Goal: Information Seeking & Learning: Learn about a topic

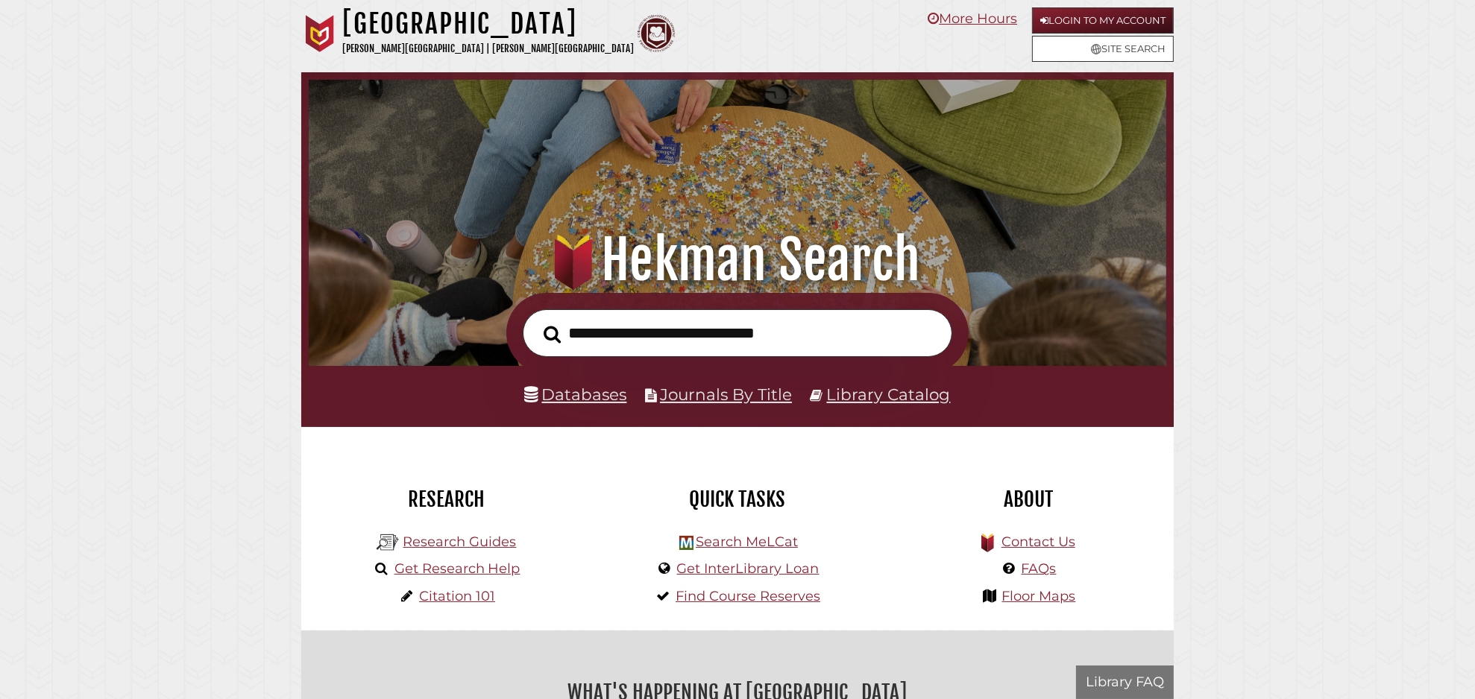
scroll to position [283, 850]
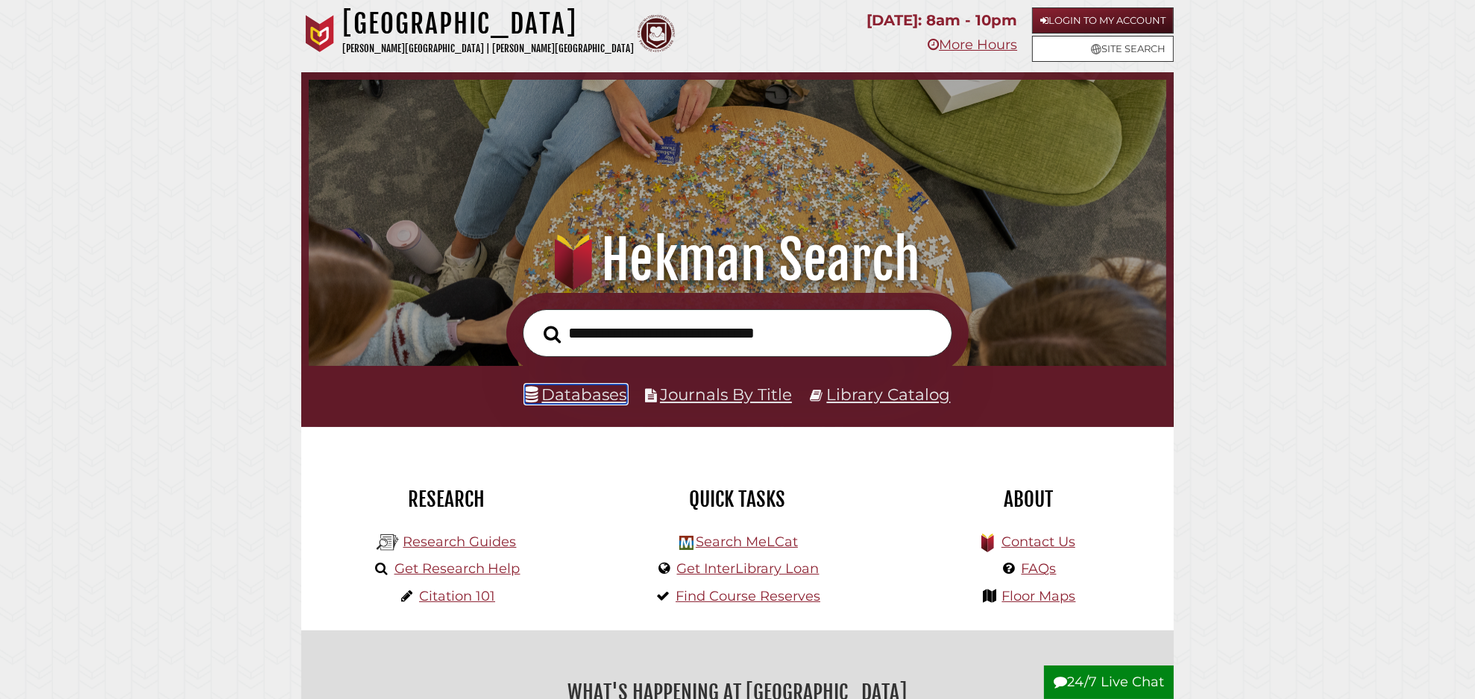
click at [581, 395] on link "Databases" at bounding box center [576, 394] width 102 height 19
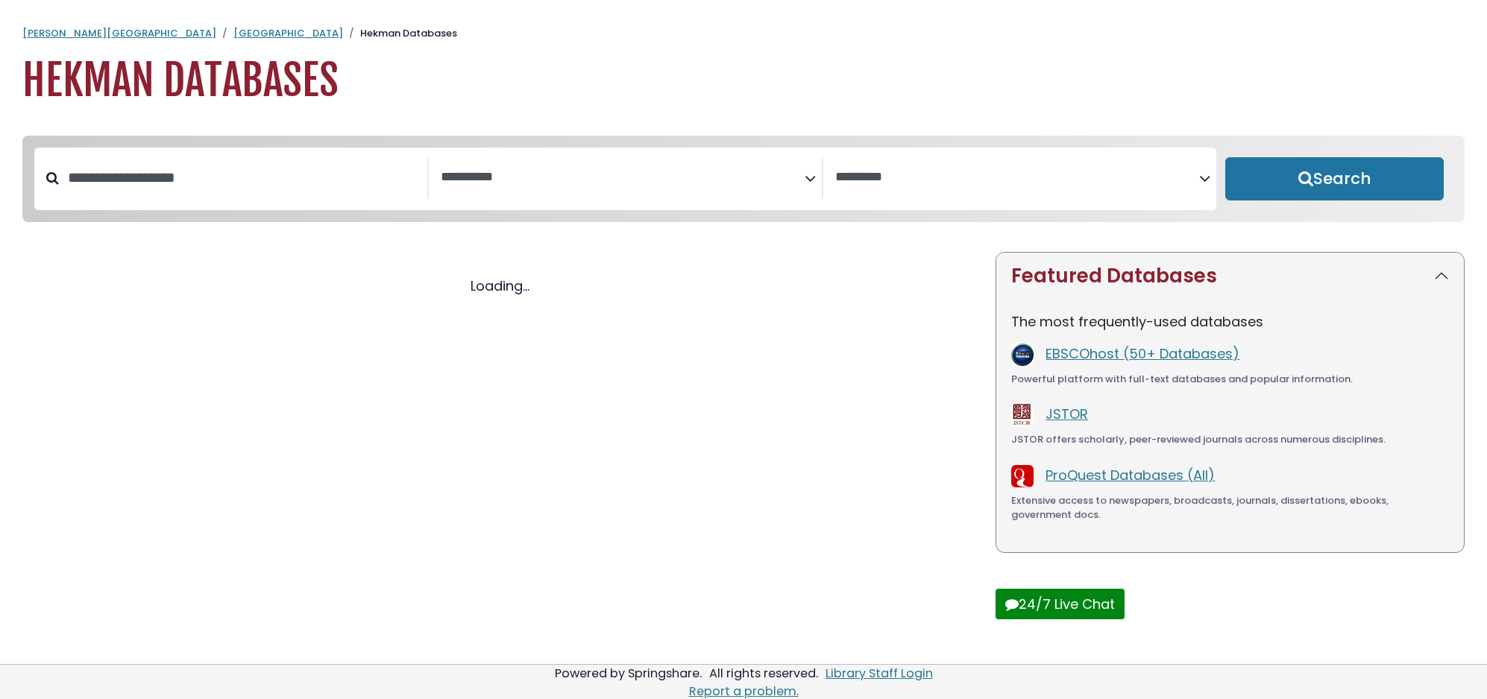
select select "Database Subject Filter"
select select "Database Vendors Filter"
select select "Database Subject Filter"
select select "Database Vendors Filter"
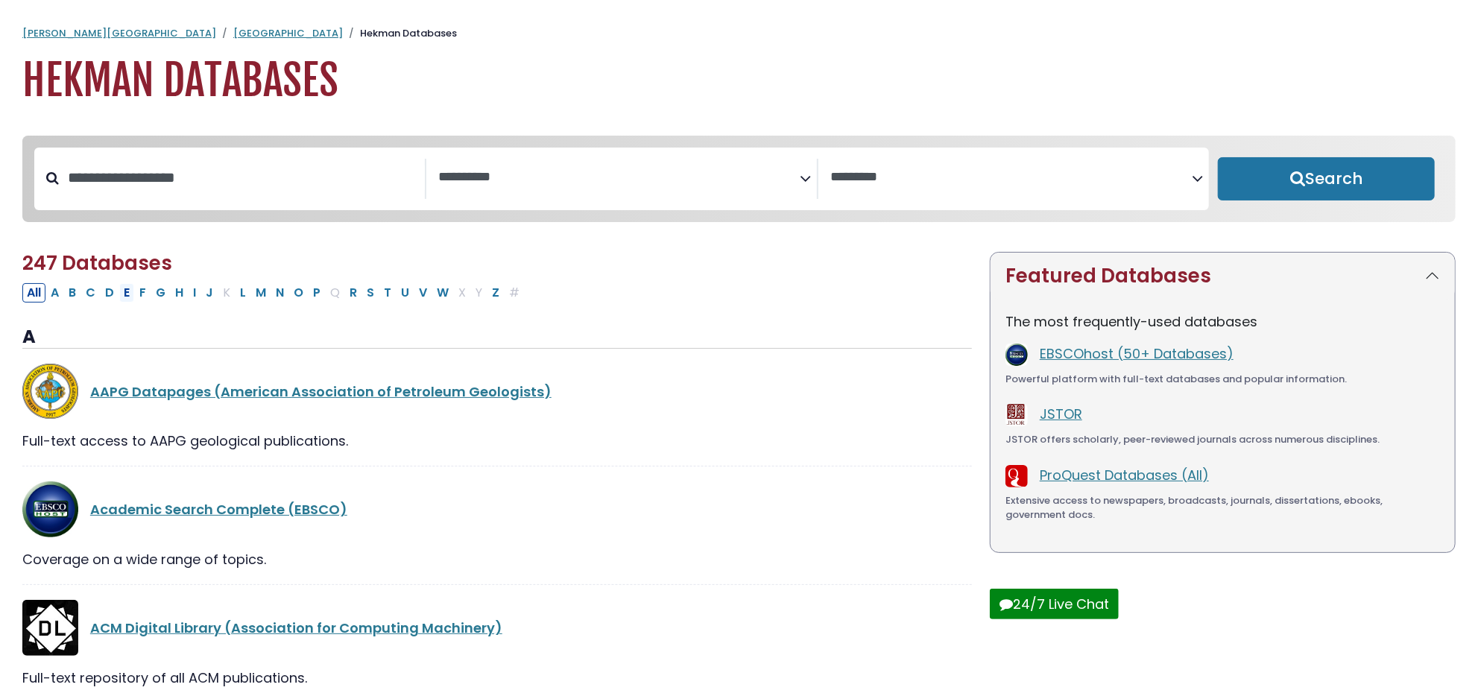
click at [122, 294] on button "E" at bounding box center [126, 292] width 15 height 19
select select "Database Subject Filter"
select select "Database Vendors Filter"
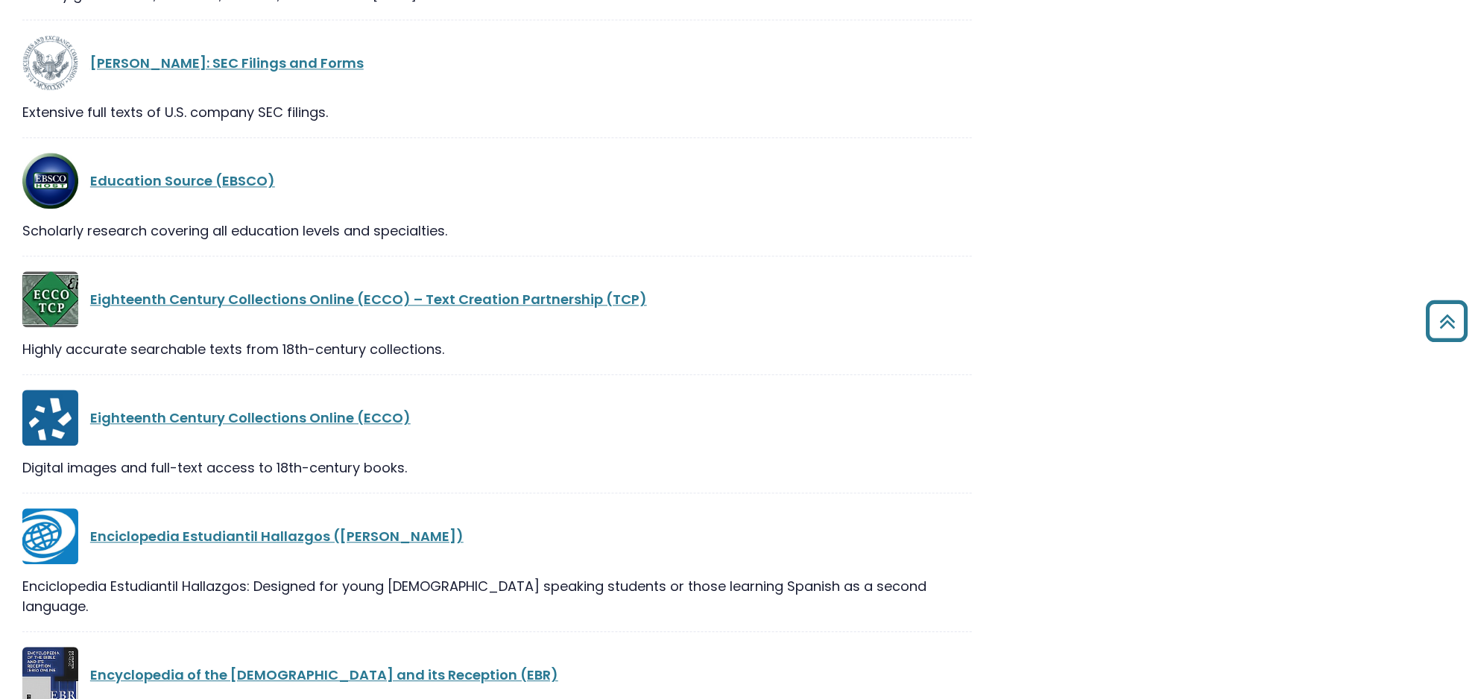
scroll to position [2319, 0]
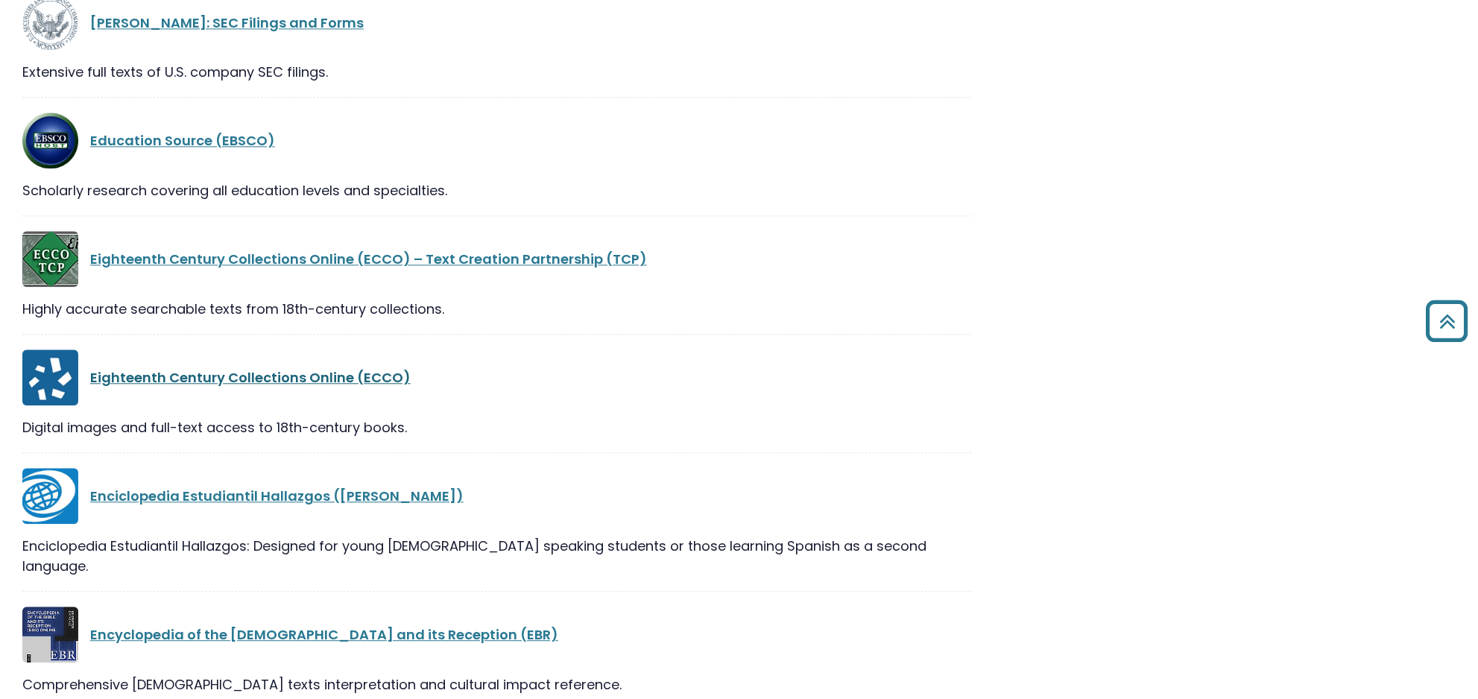
click at [200, 379] on link "Eighteenth Century Collections Online (ECCO)" at bounding box center [250, 377] width 321 height 19
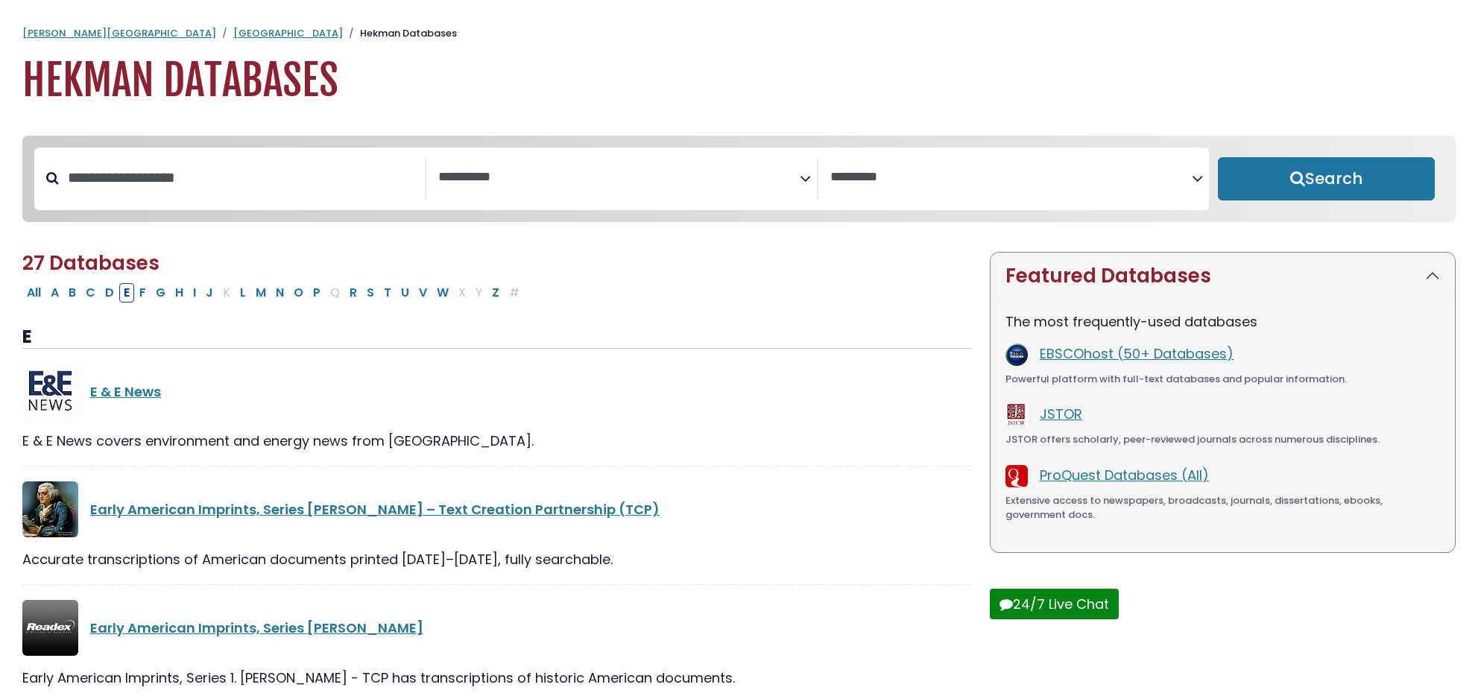
select select "Database Subject Filter"
select select "Database Vendors Filter"
click at [157, 171] on input "Search database by title or keyword" at bounding box center [242, 178] width 366 height 25
type input "******"
click at [1218, 157] on button "Search" at bounding box center [1326, 178] width 217 height 43
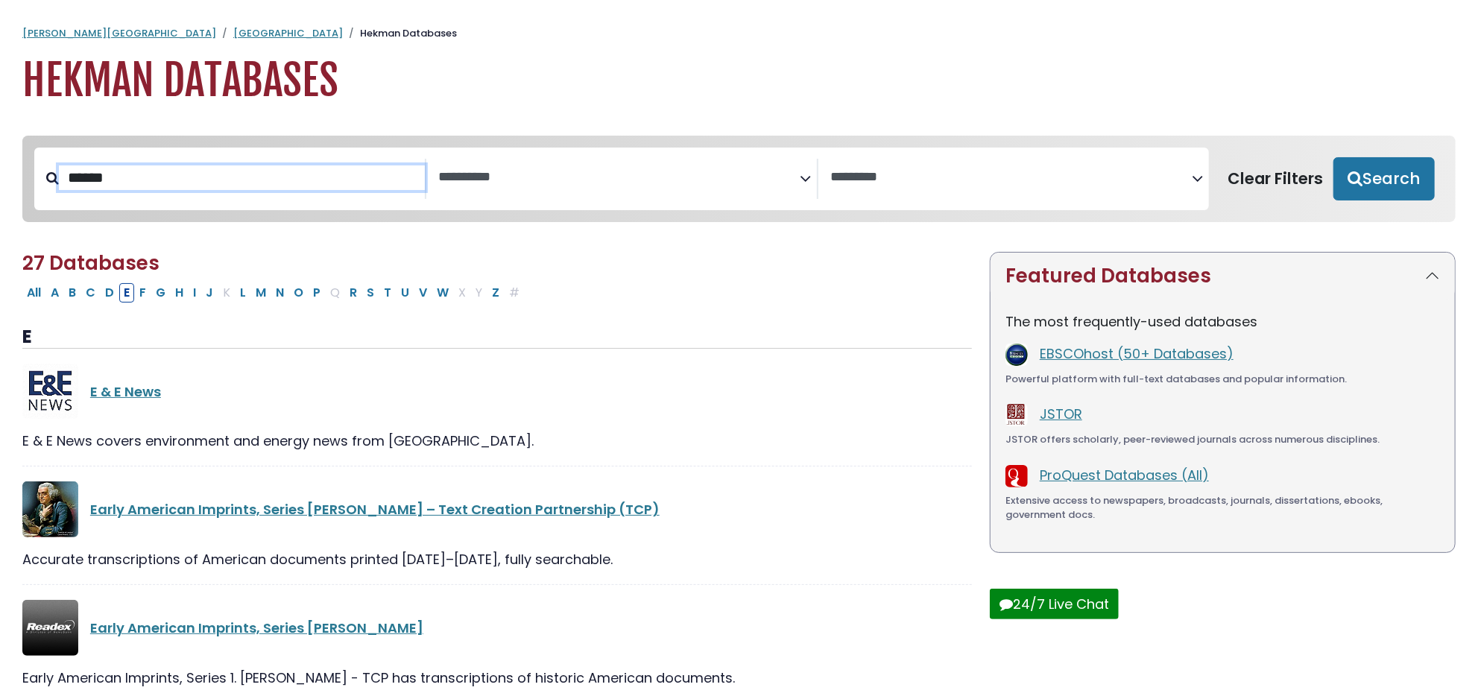
select select "Database Subject Filter"
select select "Database Vendors Filter"
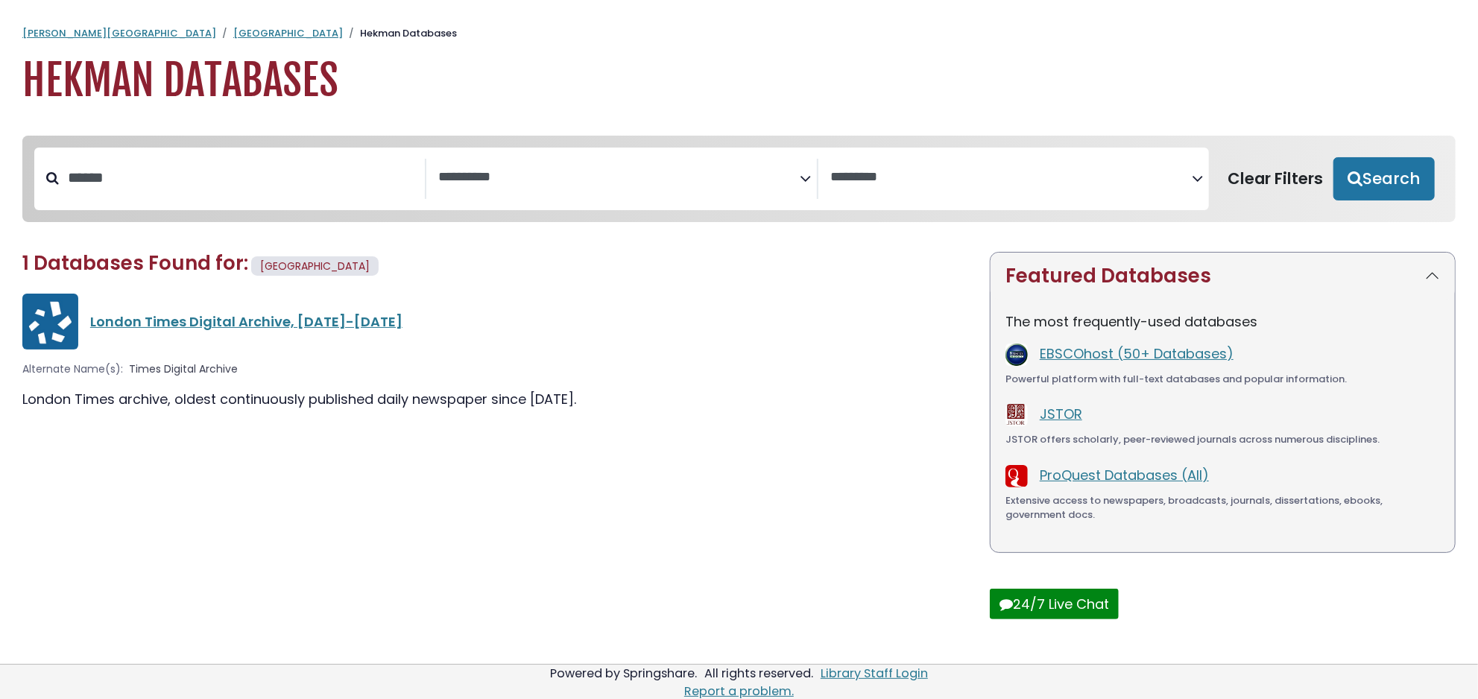
click at [1, 485] on div "**********" at bounding box center [739, 392] width 1478 height 543
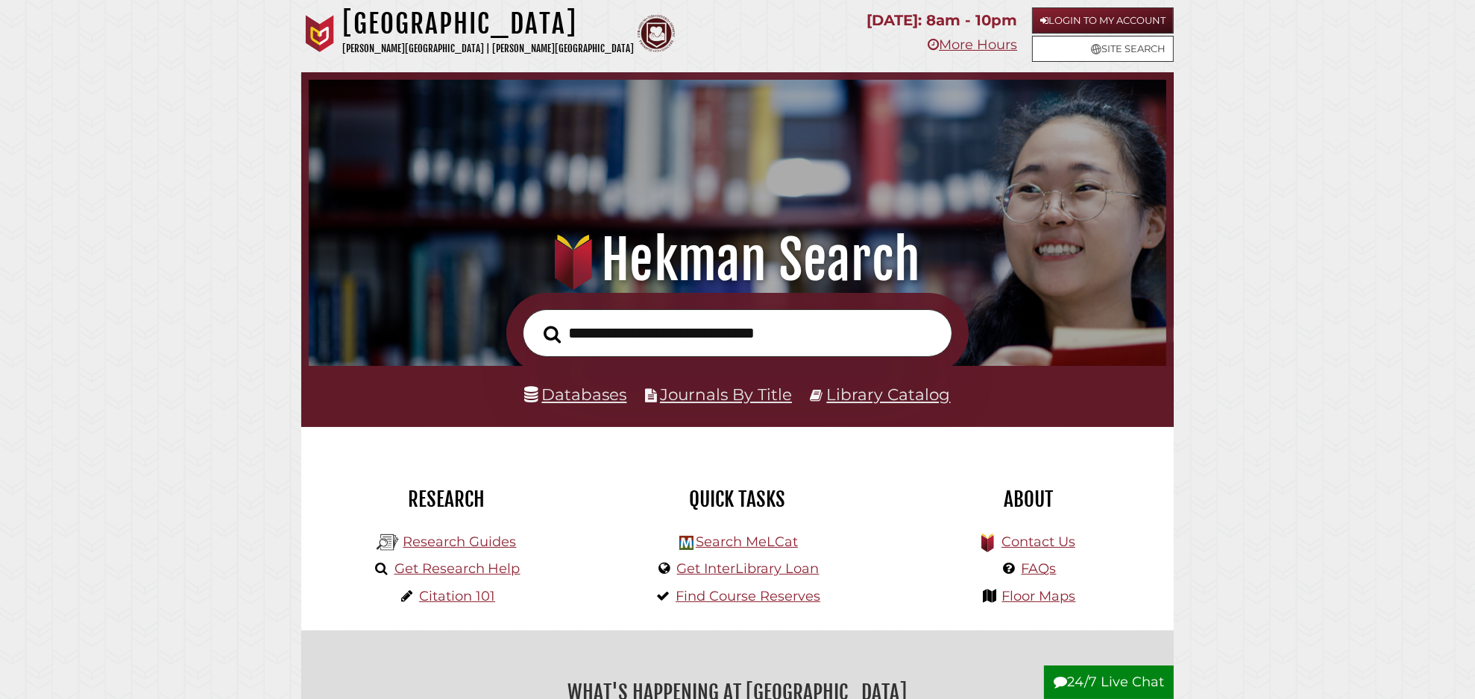
scroll to position [283, 850]
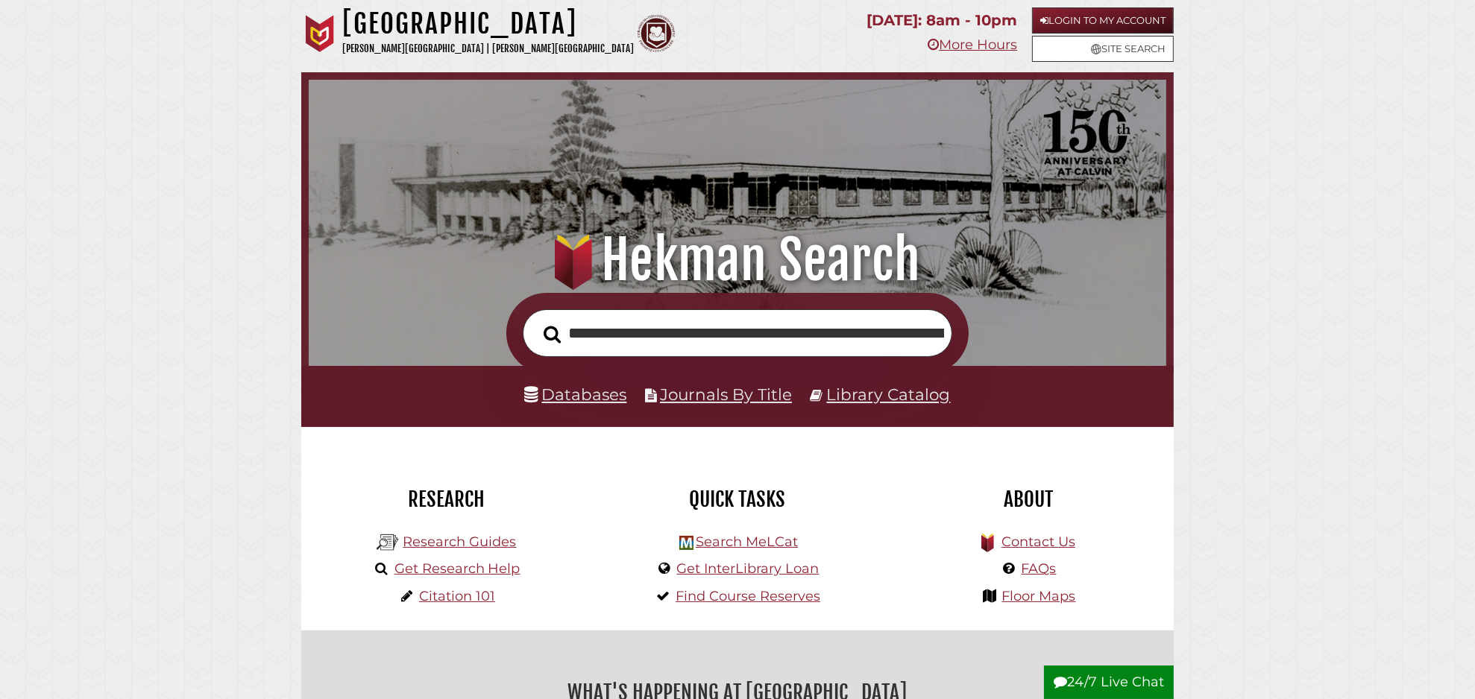
scroll to position [0, 212]
type input "**********"
click at [536, 321] on button "Search" at bounding box center [552, 334] width 32 height 27
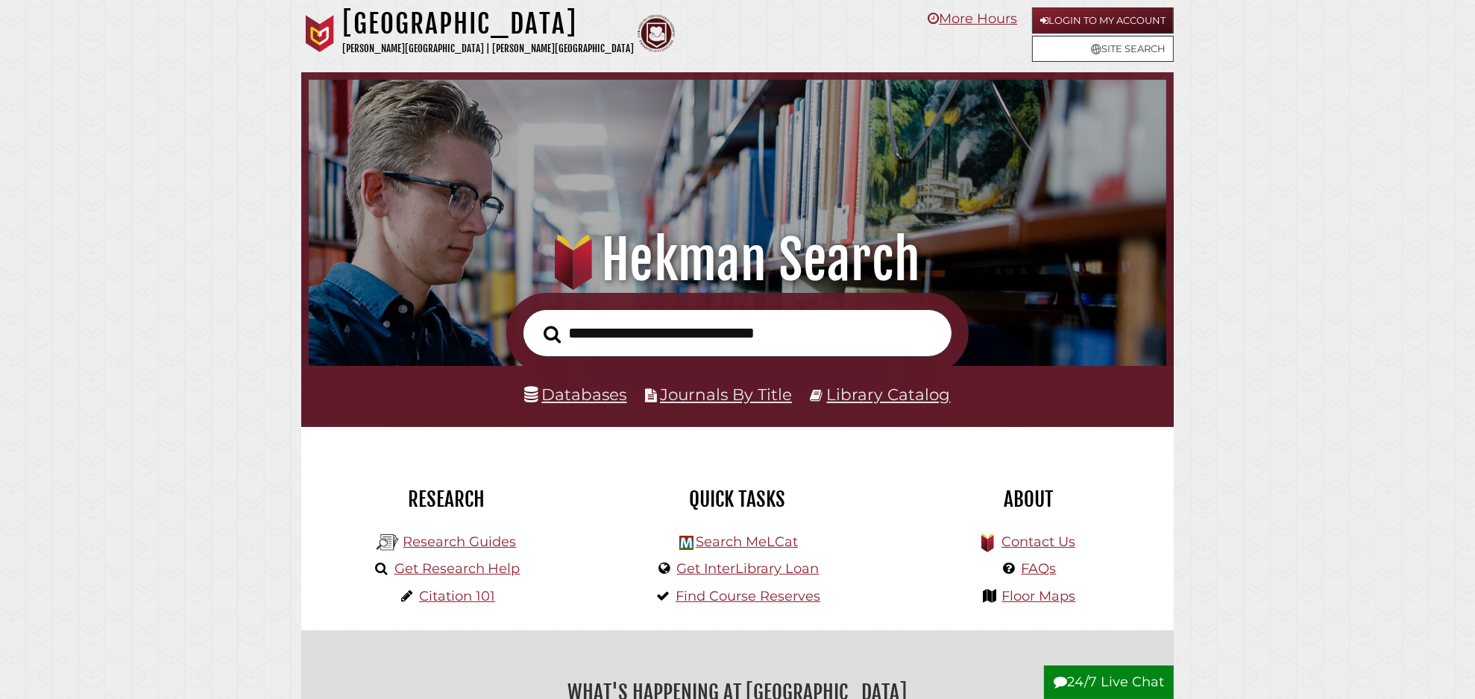
scroll to position [283, 850]
type input "**********"
click at [536, 321] on button "Search" at bounding box center [552, 334] width 32 height 27
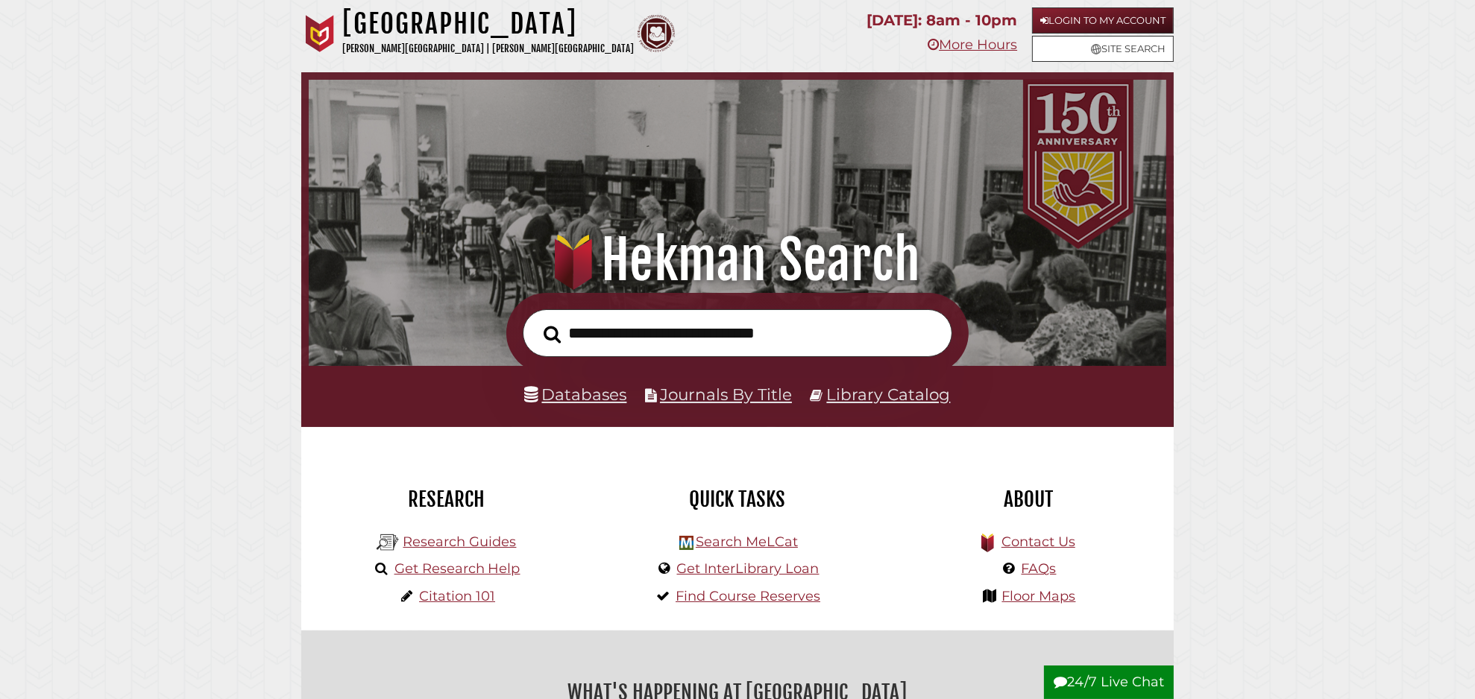
scroll to position [283, 850]
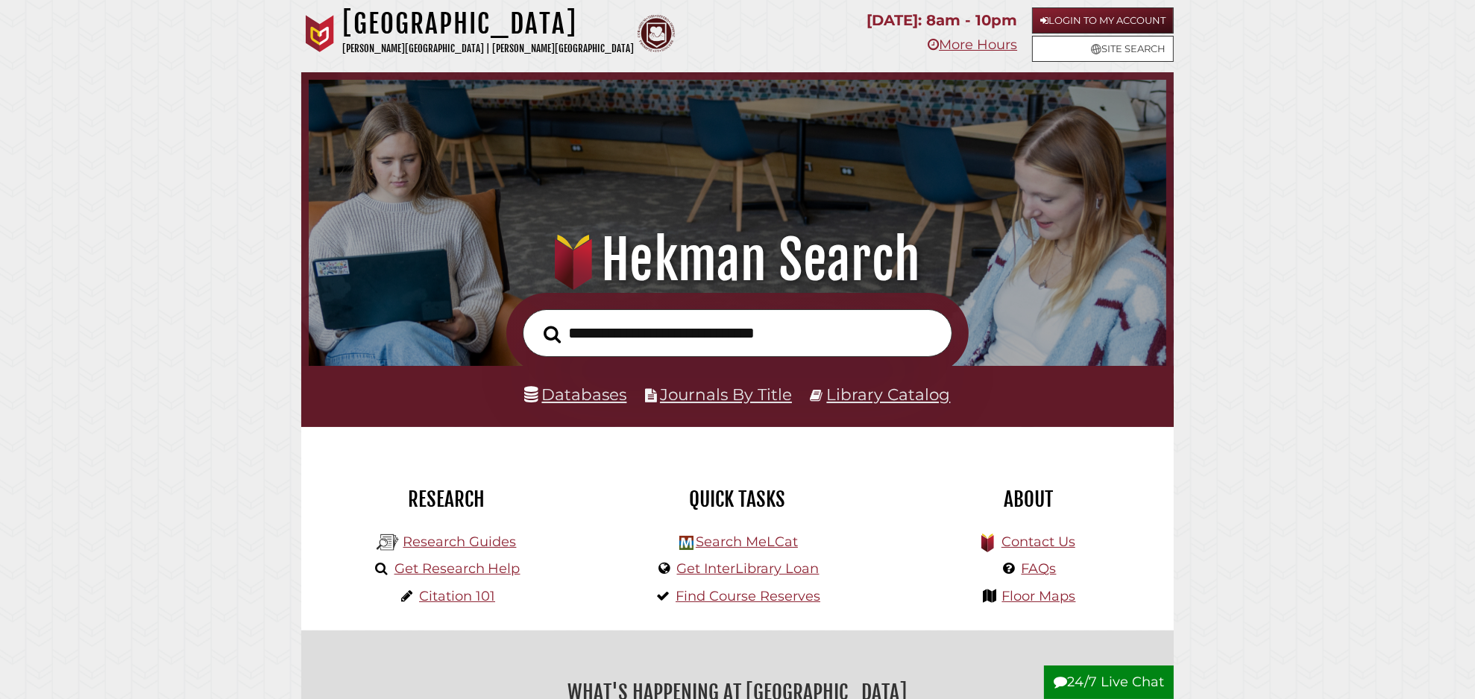
scroll to position [283, 850]
click at [757, 539] on link "Search MeLCat" at bounding box center [747, 542] width 102 height 16
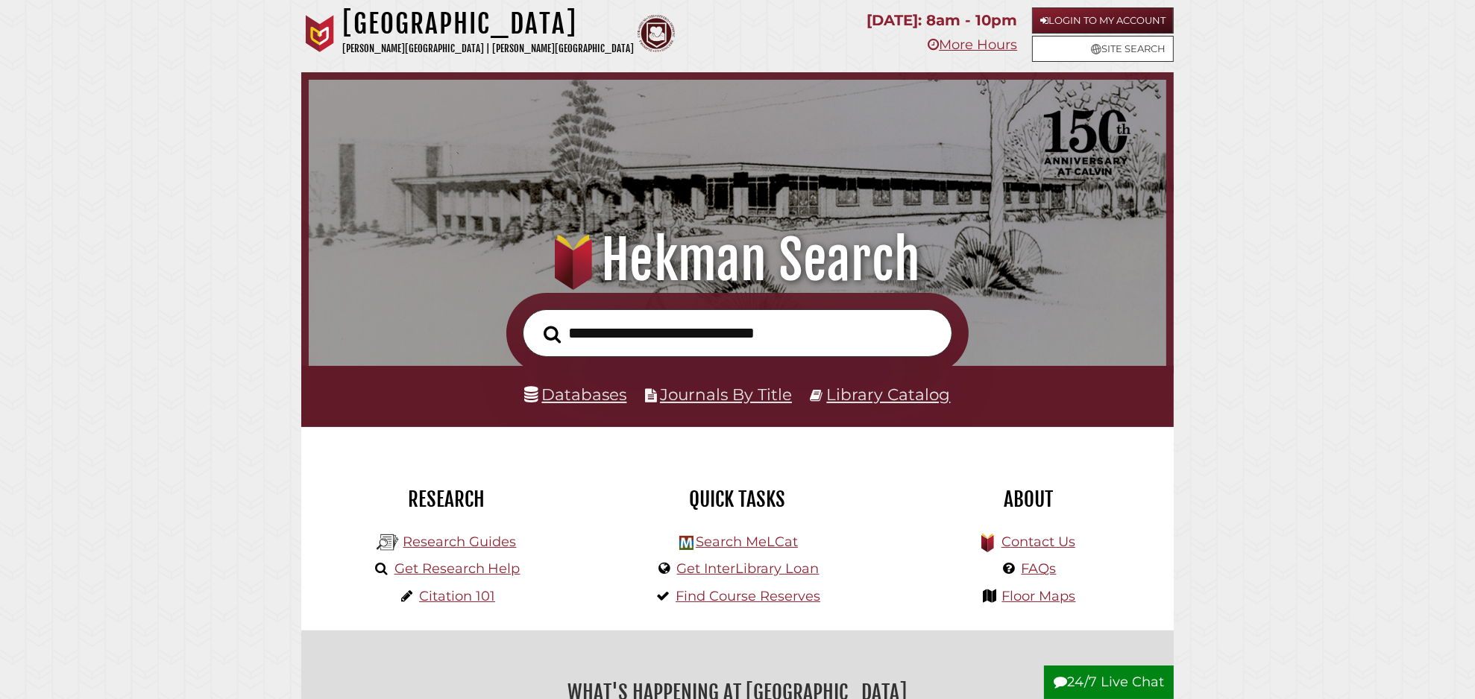
scroll to position [283, 850]
click at [585, 400] on link "Databases" at bounding box center [576, 394] width 102 height 19
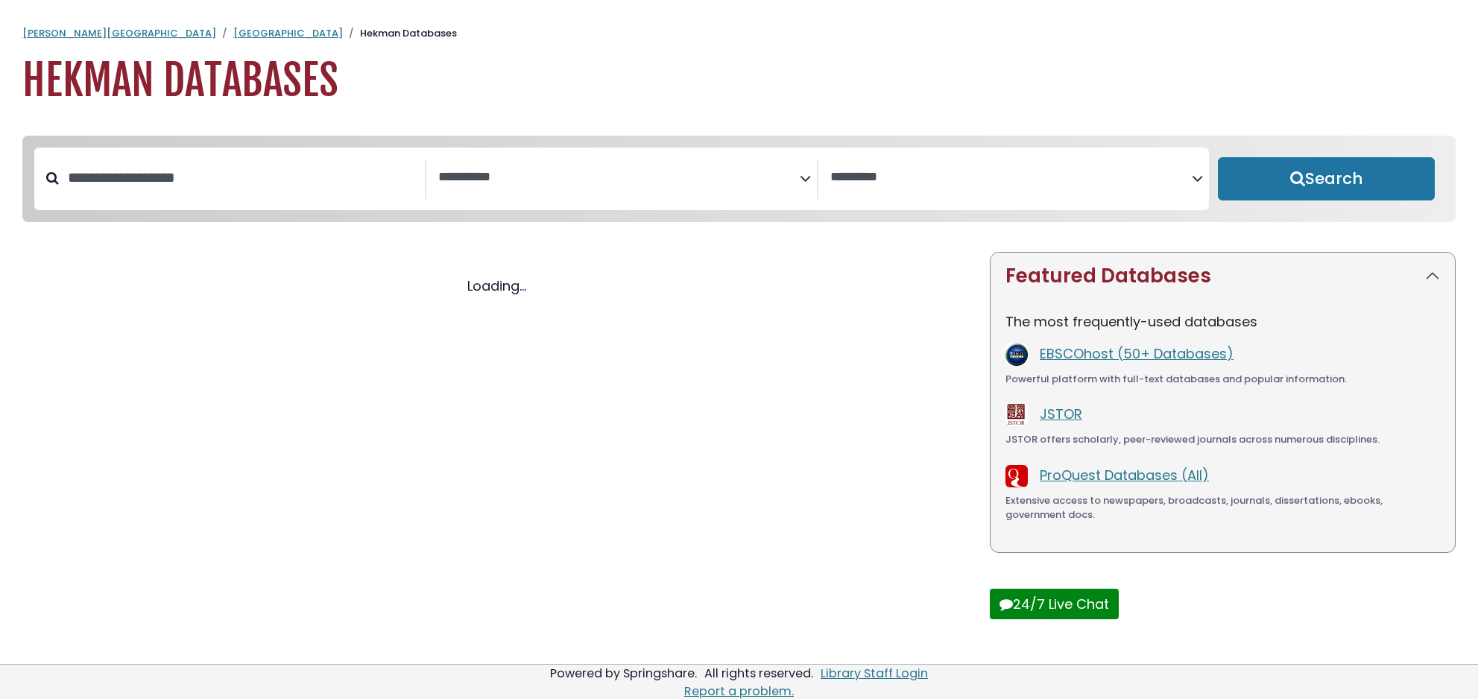
select select "Database Subject Filter"
select select "Database Vendors Filter"
select select "Database Subject Filter"
select select "Database Vendors Filter"
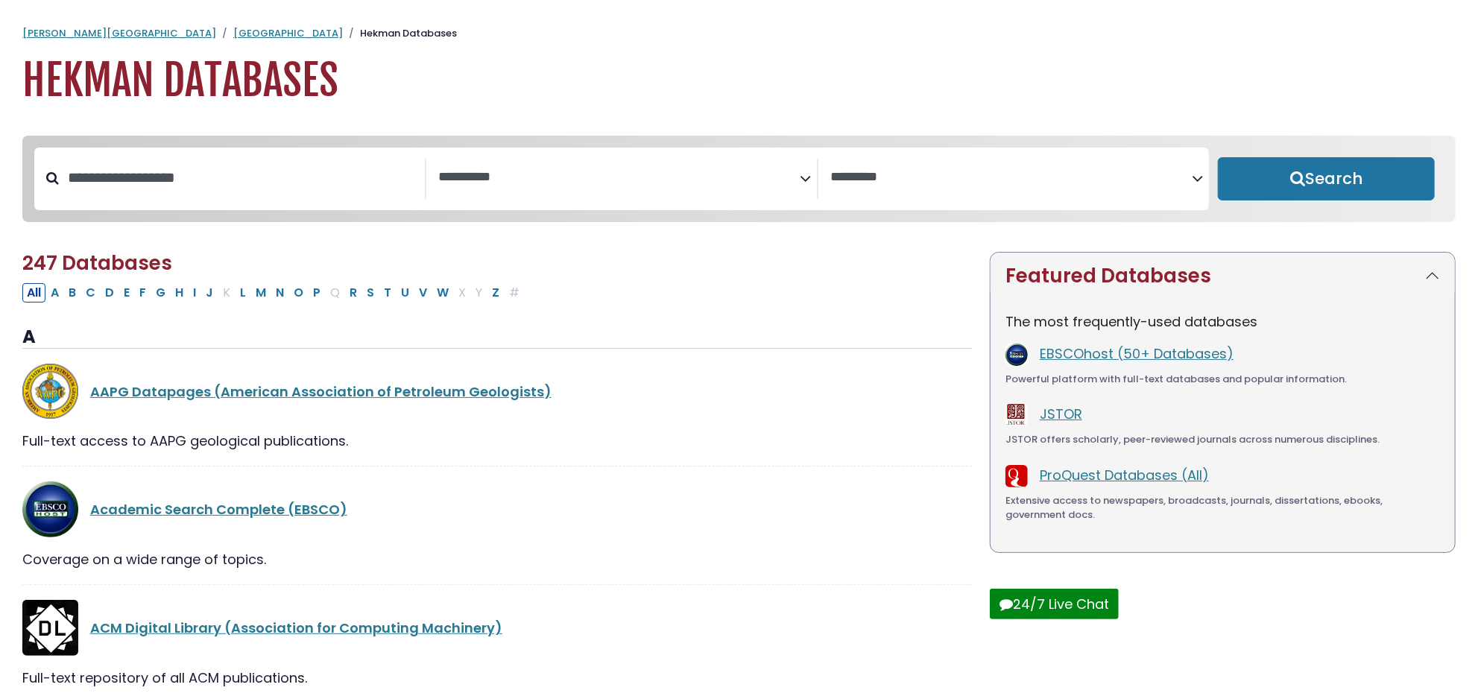
click at [231, 197] on div "Search filters" at bounding box center [242, 178] width 366 height 39
click at [218, 177] on input "Search database by title or keyword" at bounding box center [242, 178] width 366 height 25
type input "***"
click at [1218, 157] on button "Search" at bounding box center [1326, 178] width 217 height 43
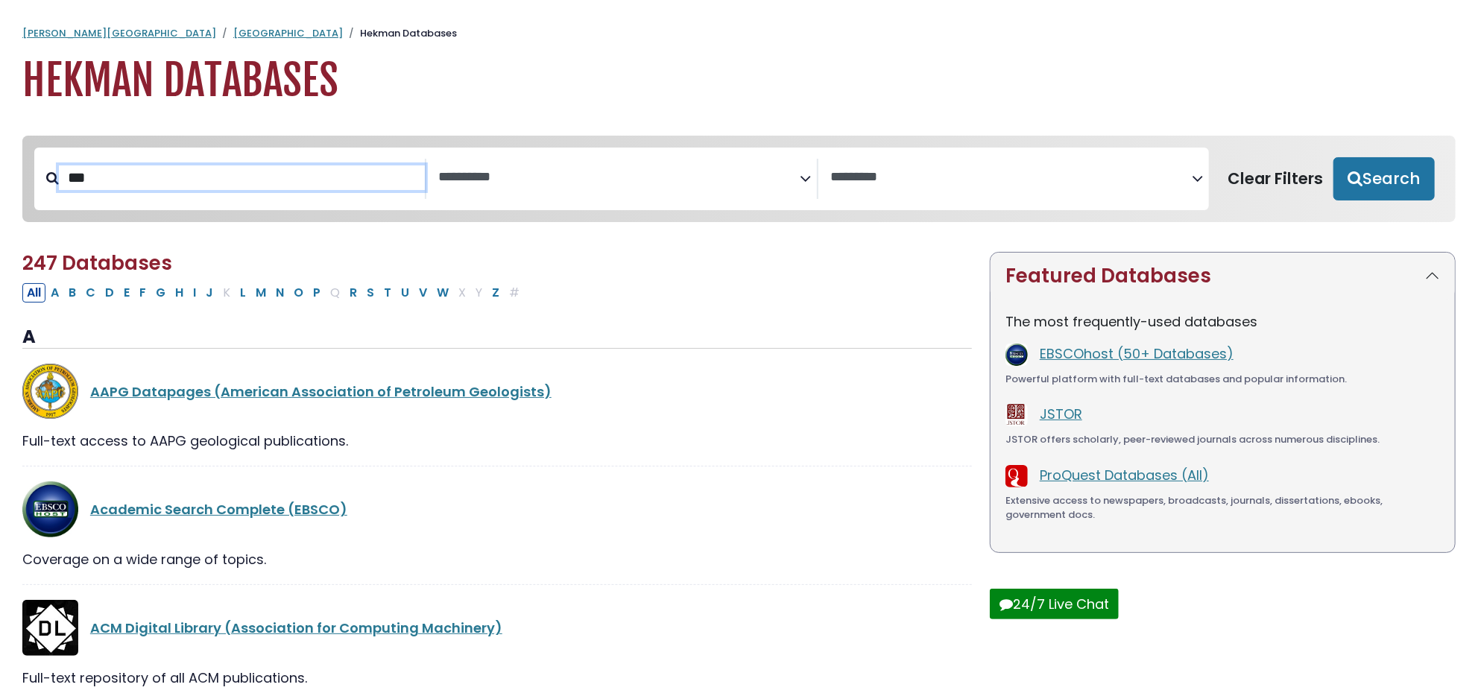
select select "Database Subject Filter"
select select "Database Vendors Filter"
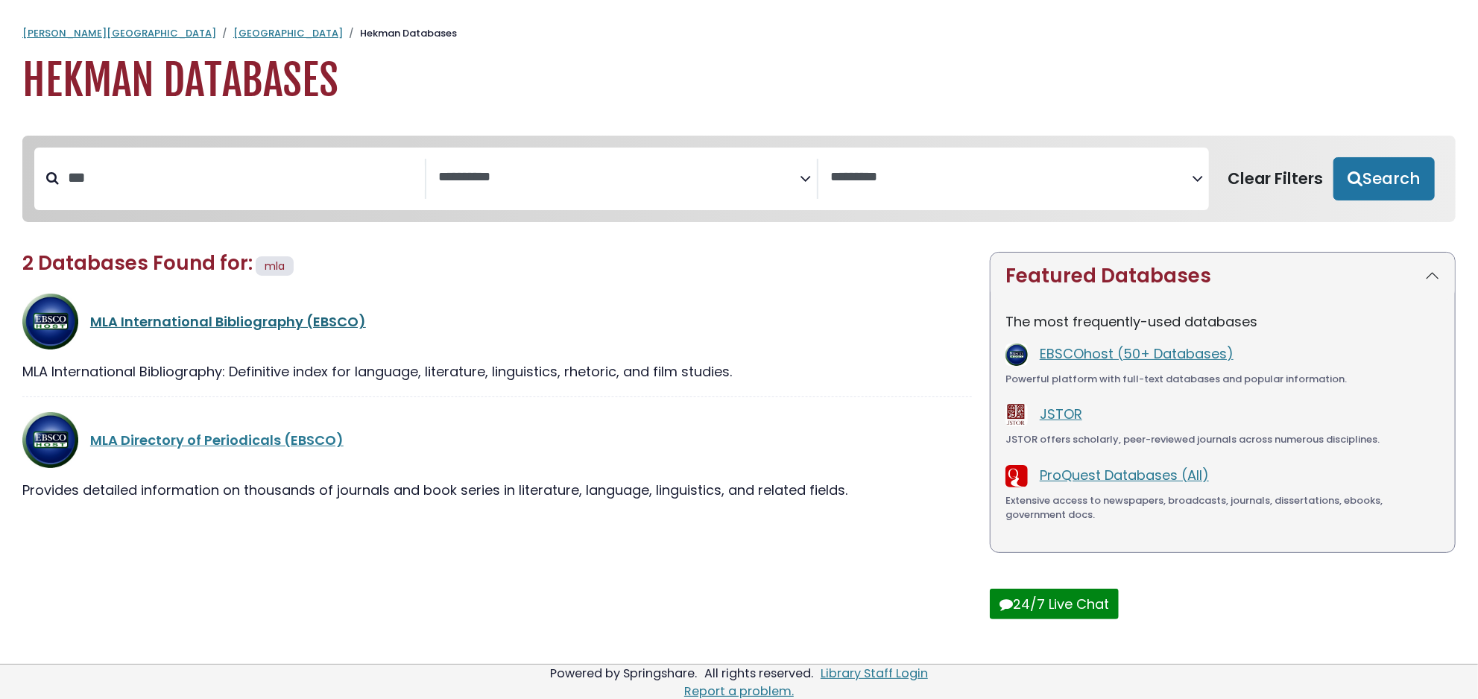
click at [244, 316] on link "MLA International Bibliography (EBSCO)" at bounding box center [228, 321] width 276 height 19
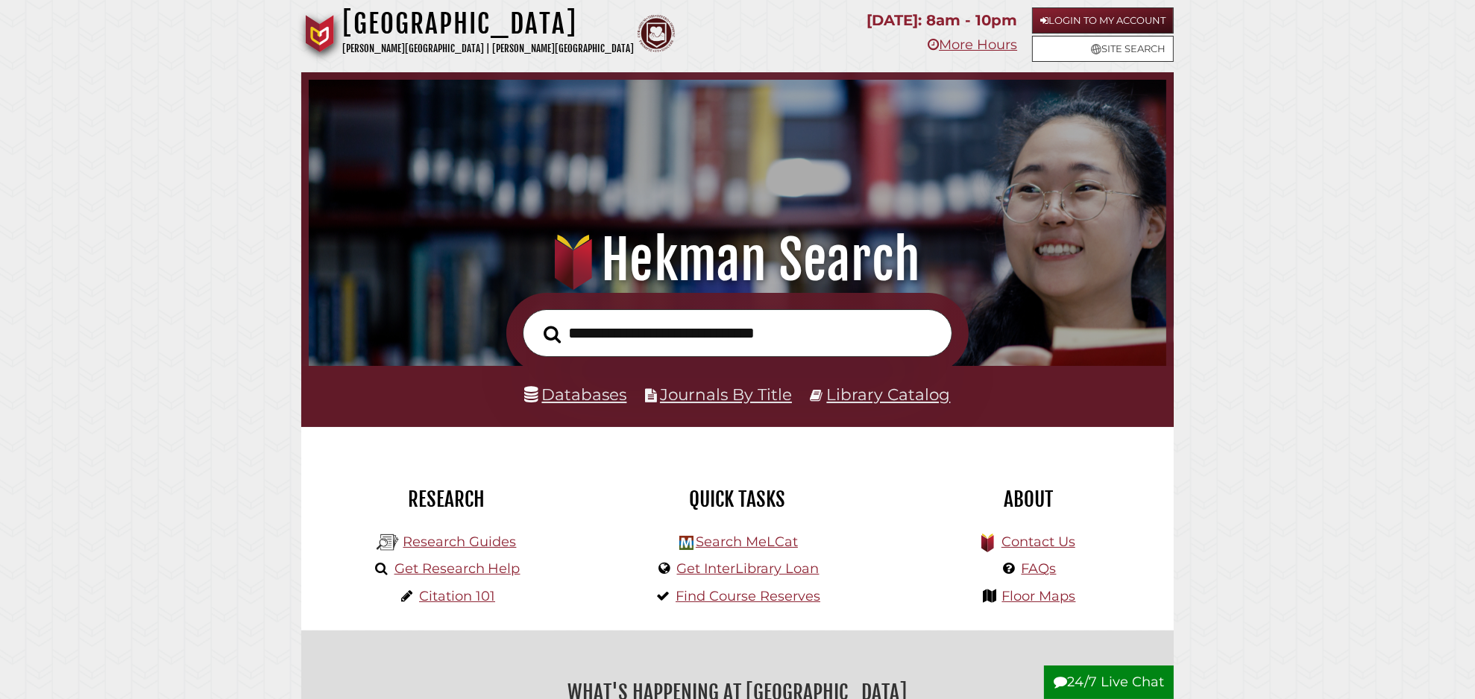
scroll to position [283, 850]
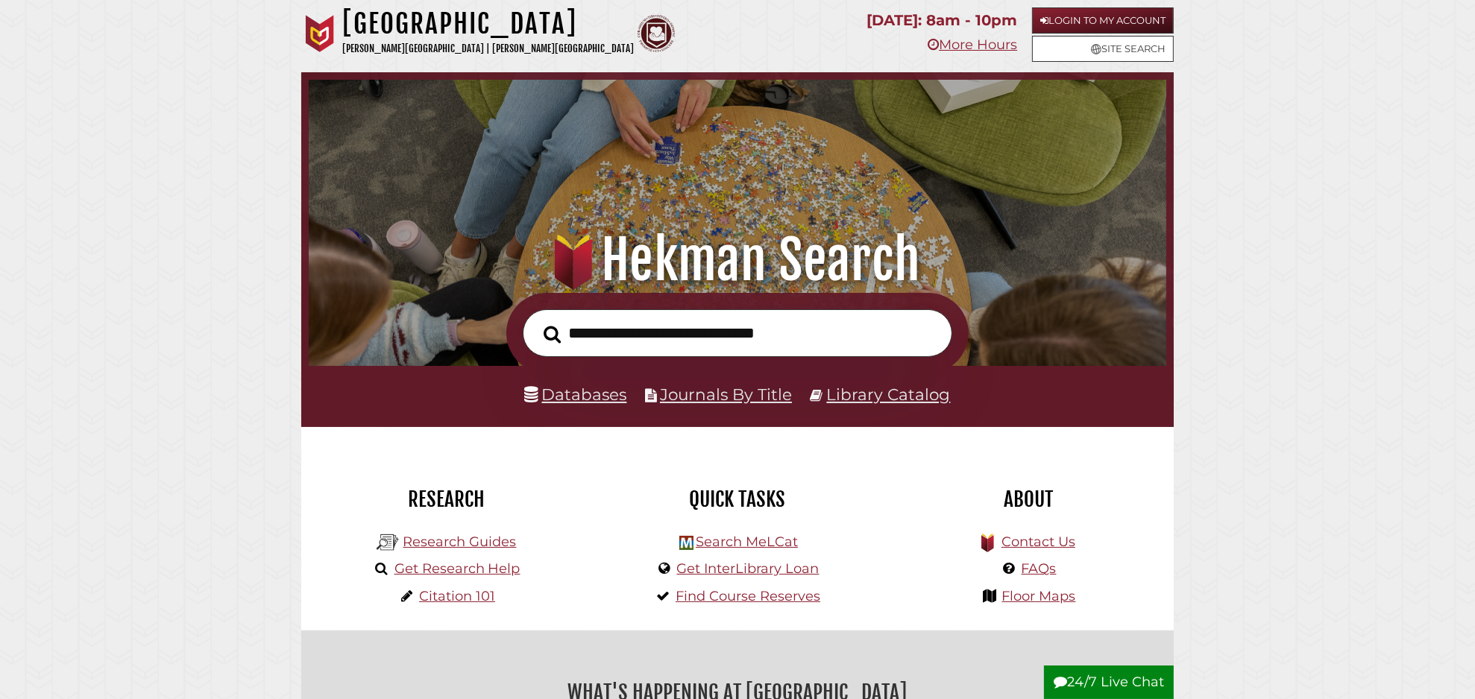
scroll to position [283, 850]
click at [482, 564] on link "Get Research Help" at bounding box center [457, 569] width 126 height 16
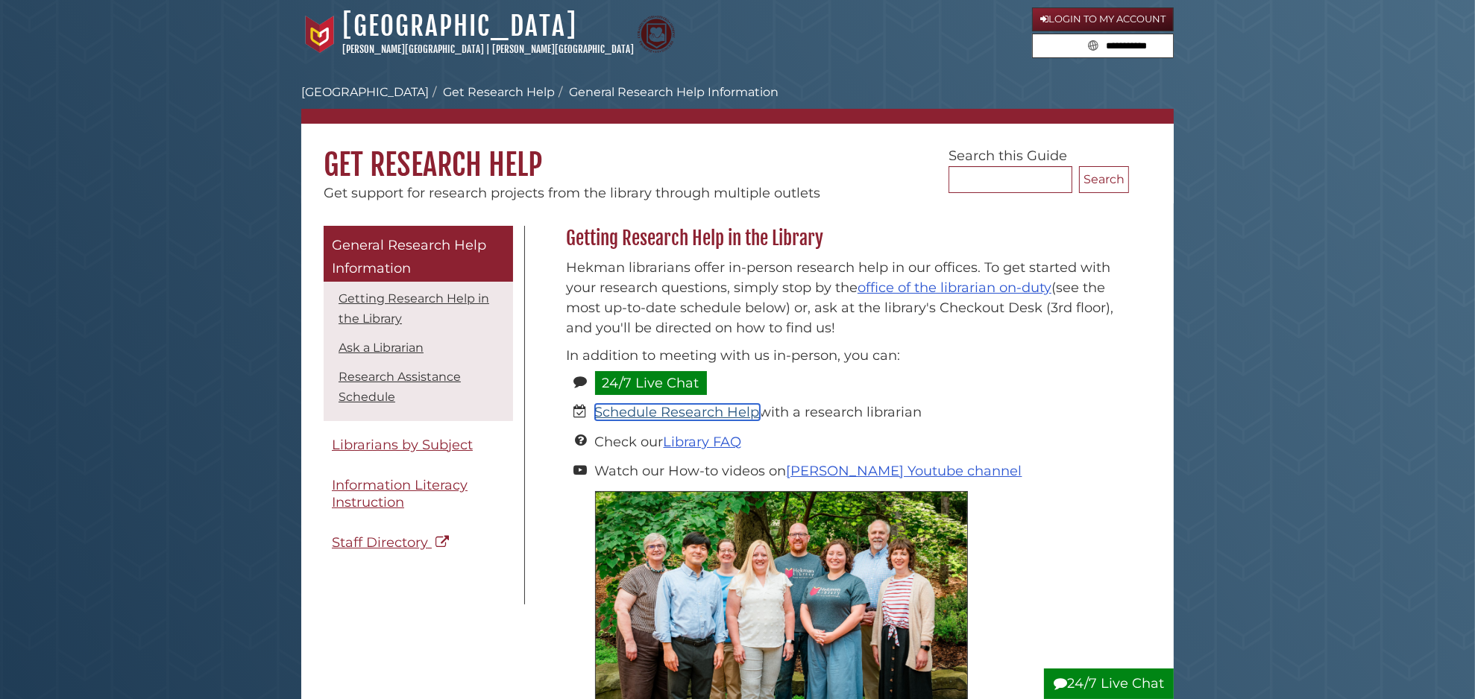
click at [697, 417] on link "Schedule Research Help" at bounding box center [677, 412] width 165 height 16
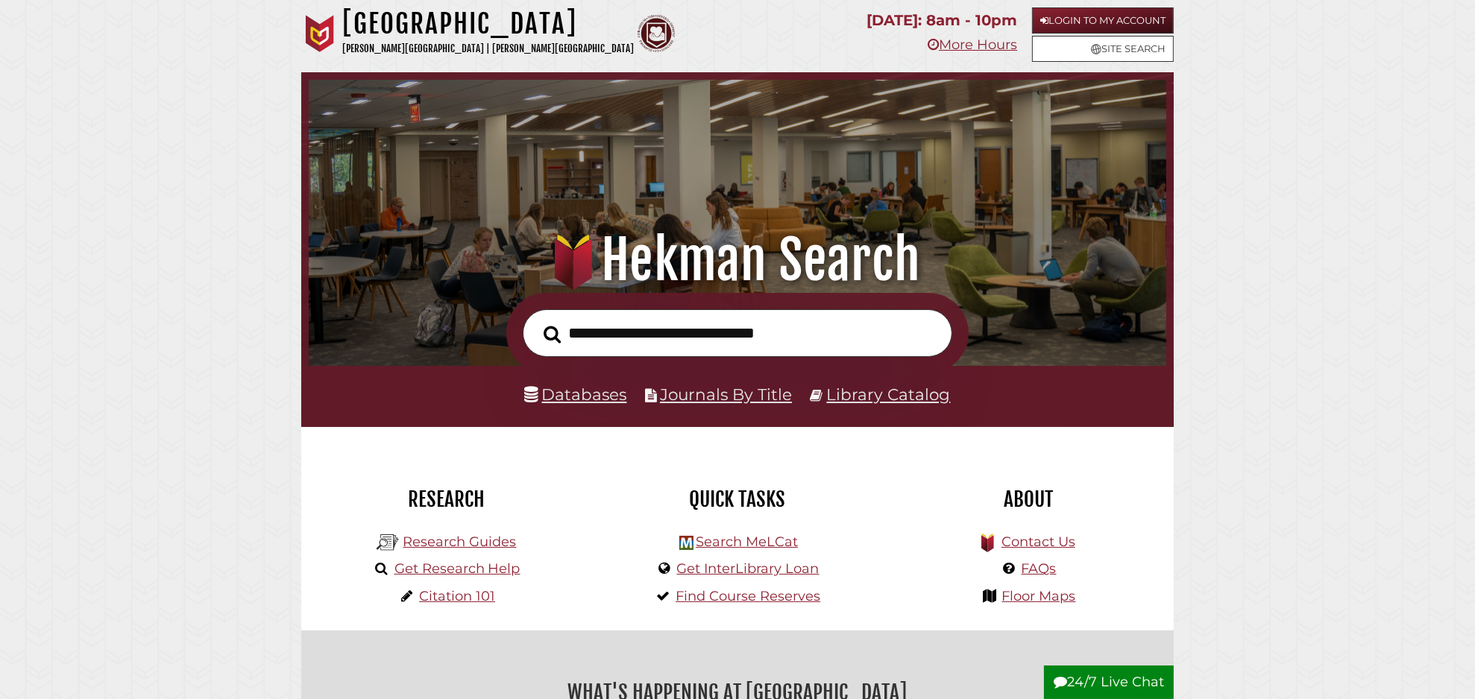
scroll to position [283, 850]
type input "**********"
click at [536, 321] on button "Search" at bounding box center [552, 334] width 32 height 27
